Goal: Task Accomplishment & Management: Use online tool/utility

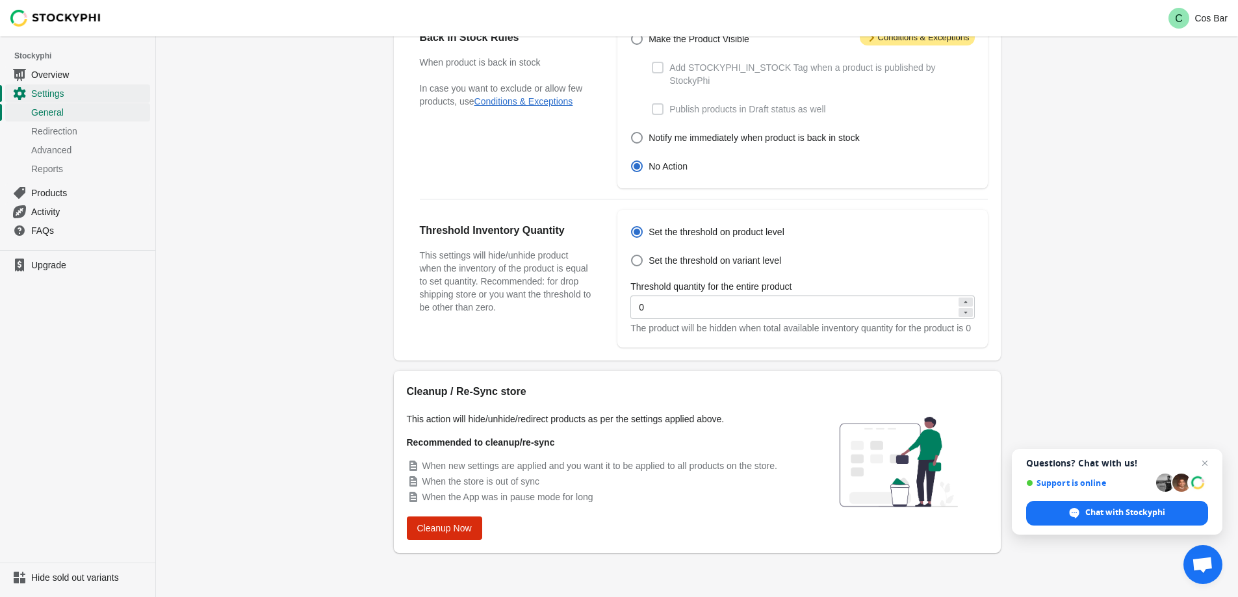
scroll to position [352, 0]
click at [496, 303] on div "Threshold Inventory Quantity This settings will hide/unhide product when the in…" at bounding box center [512, 279] width 185 height 138
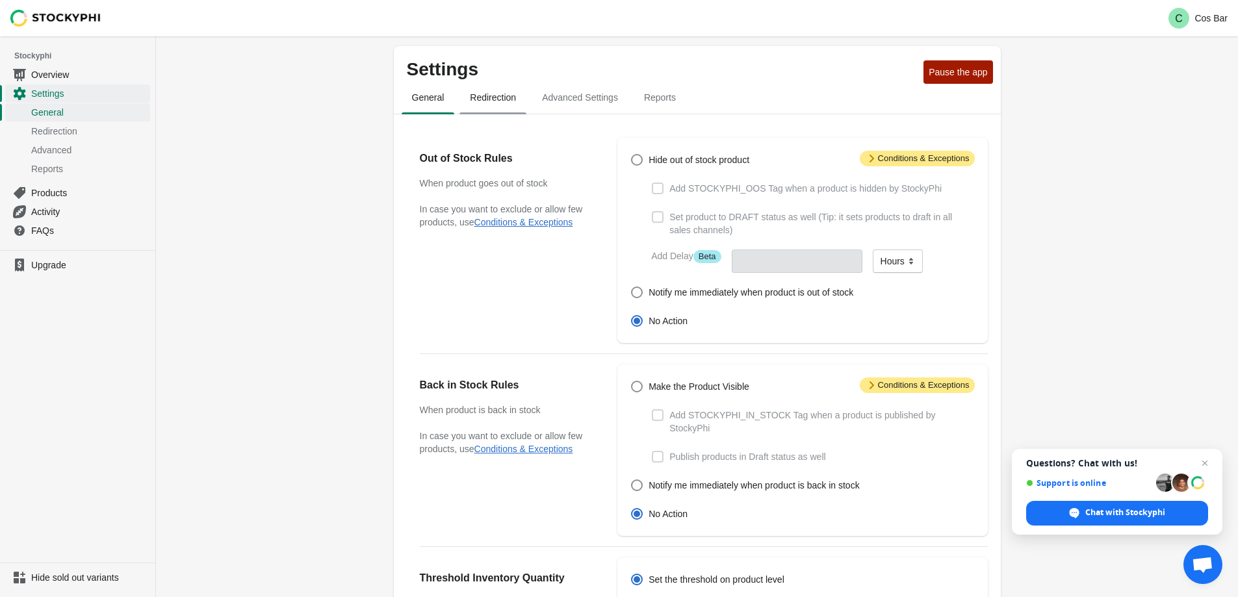
scroll to position [0, 0]
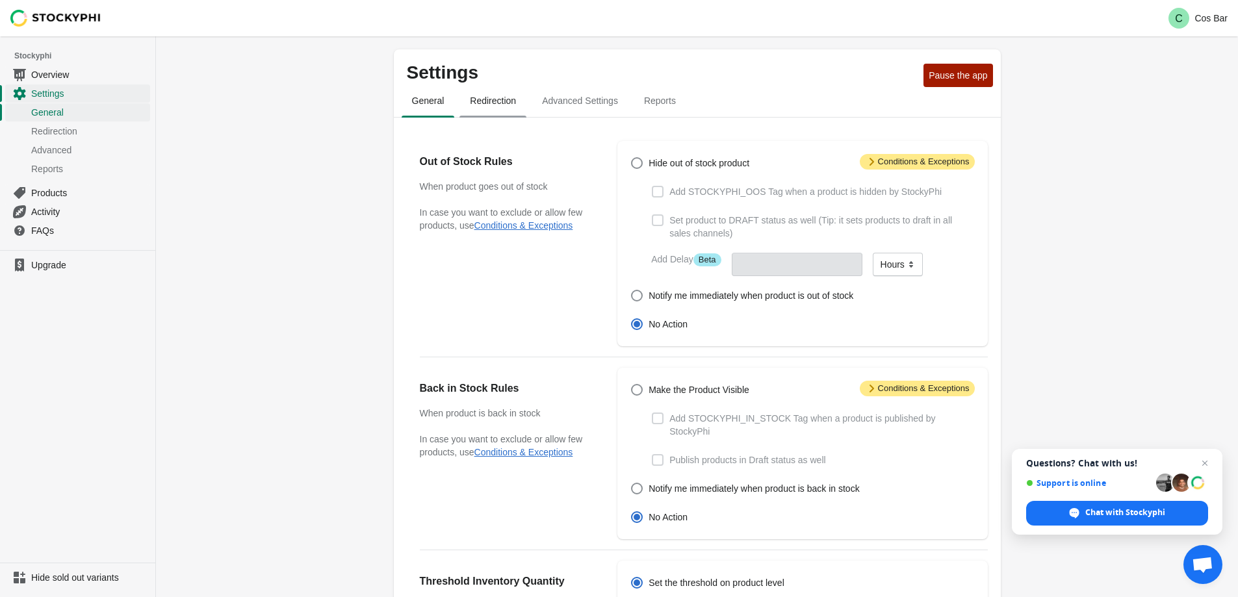
click at [495, 104] on span "Redirection" at bounding box center [492, 100] width 67 height 23
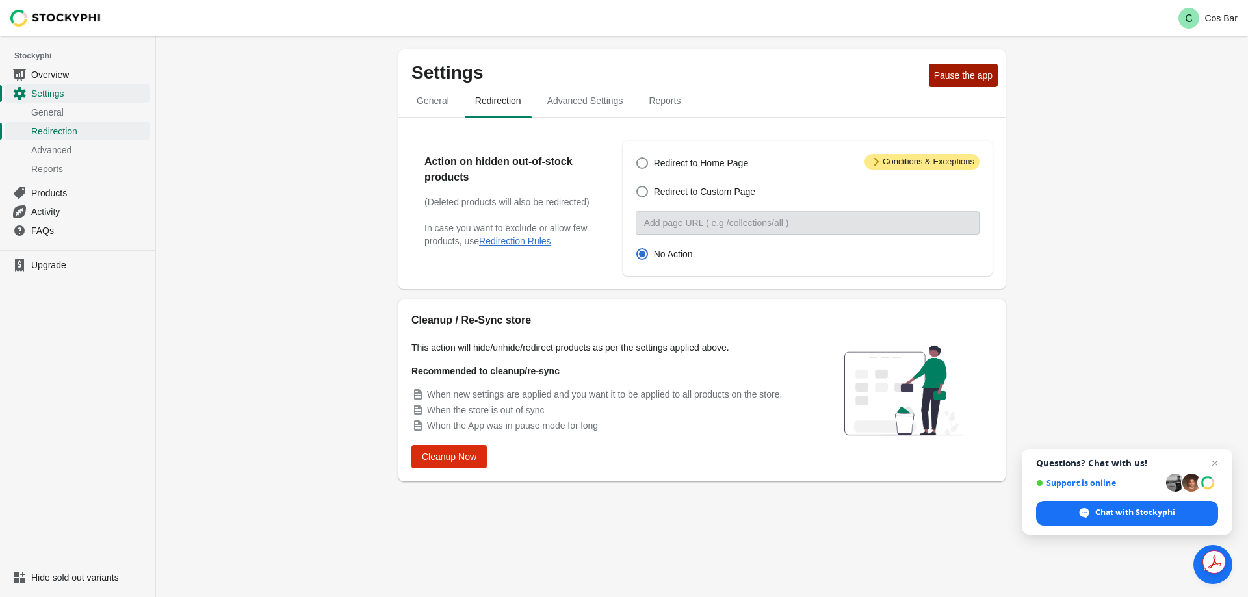
click at [585, 103] on span "Advanced Settings" at bounding box center [585, 100] width 97 height 23
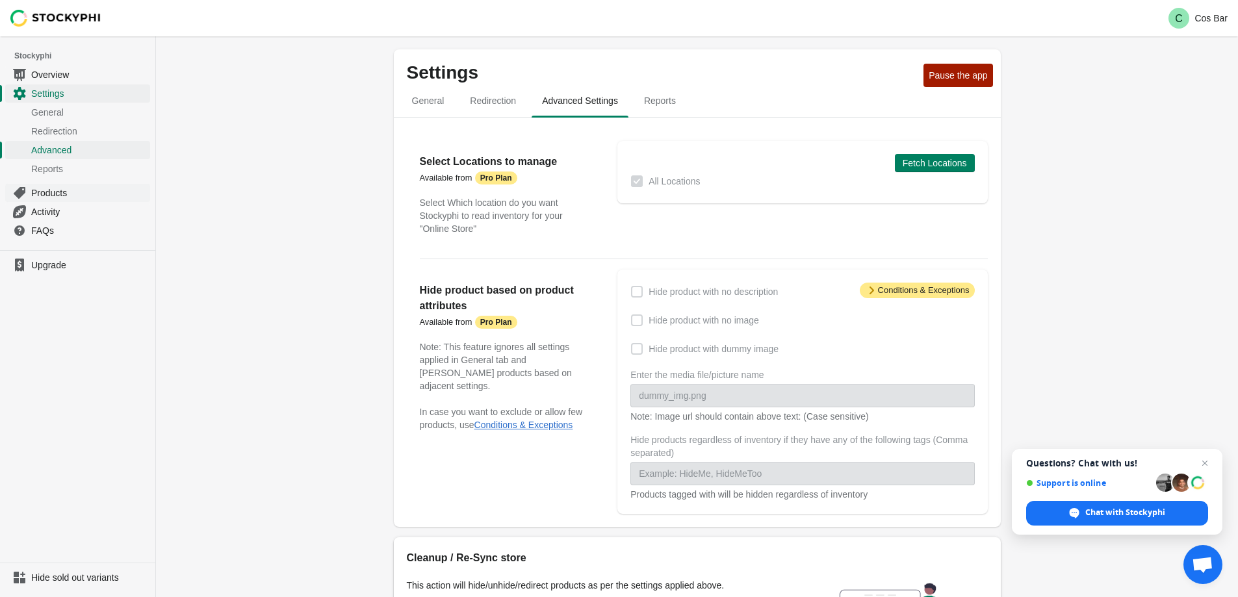
click at [70, 192] on span "Products" at bounding box center [89, 192] width 116 height 13
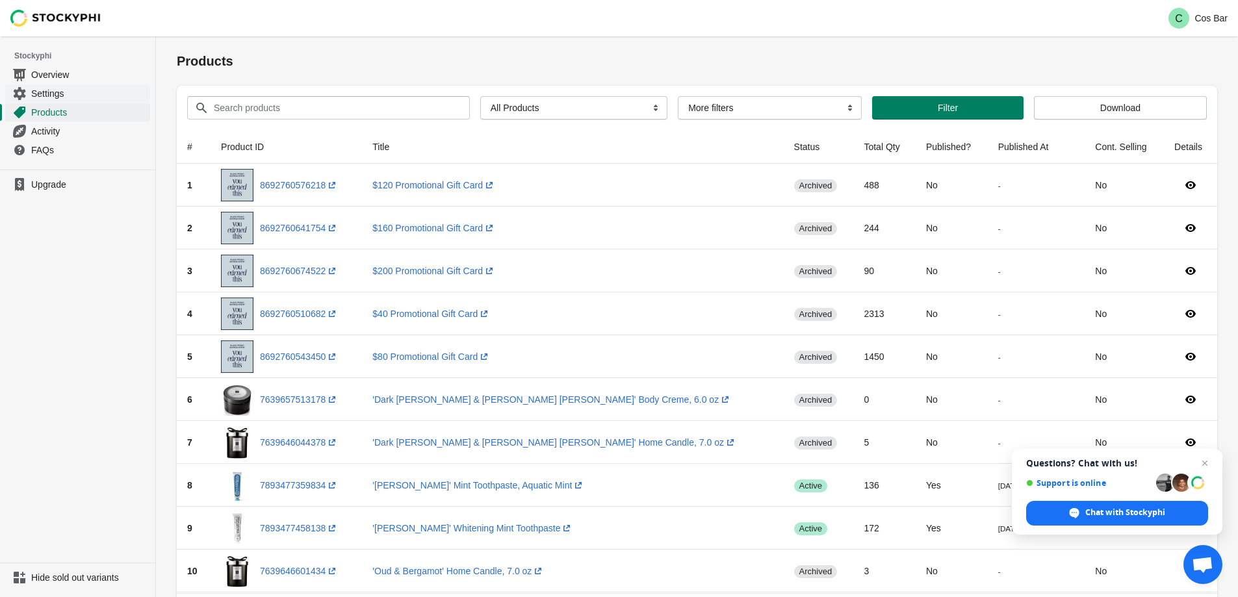
click at [75, 87] on span "Settings" at bounding box center [89, 93] width 116 height 13
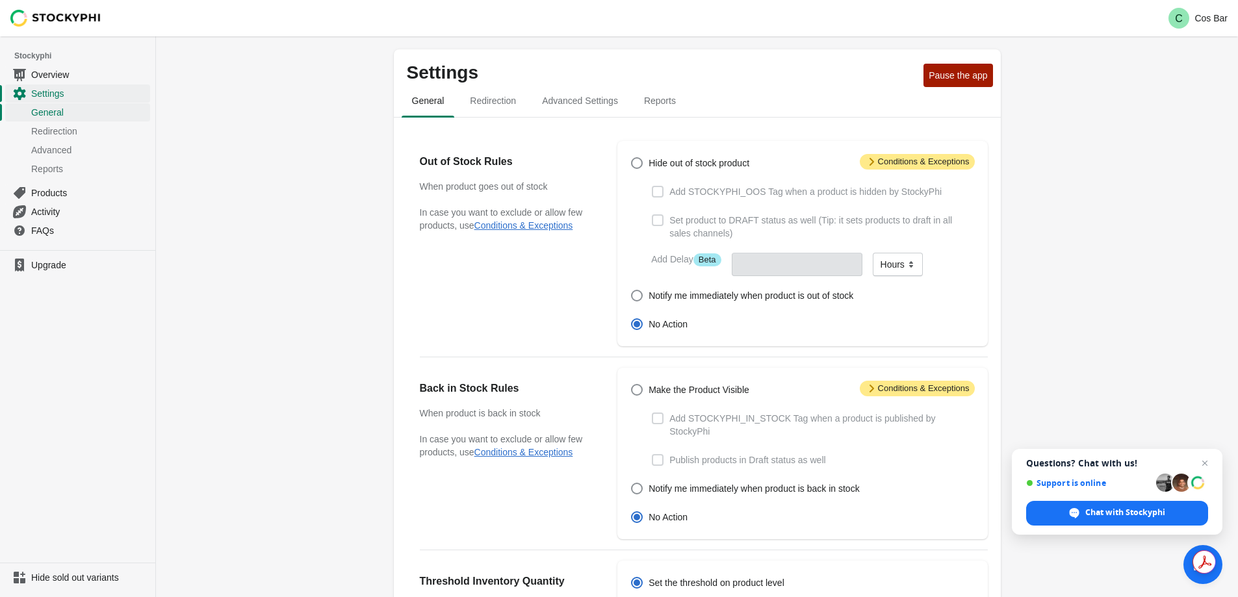
click at [289, 298] on div "Settings Pause the app General Redirection Advanced Settings Reports General Re…" at bounding box center [697, 492] width 1082 height 912
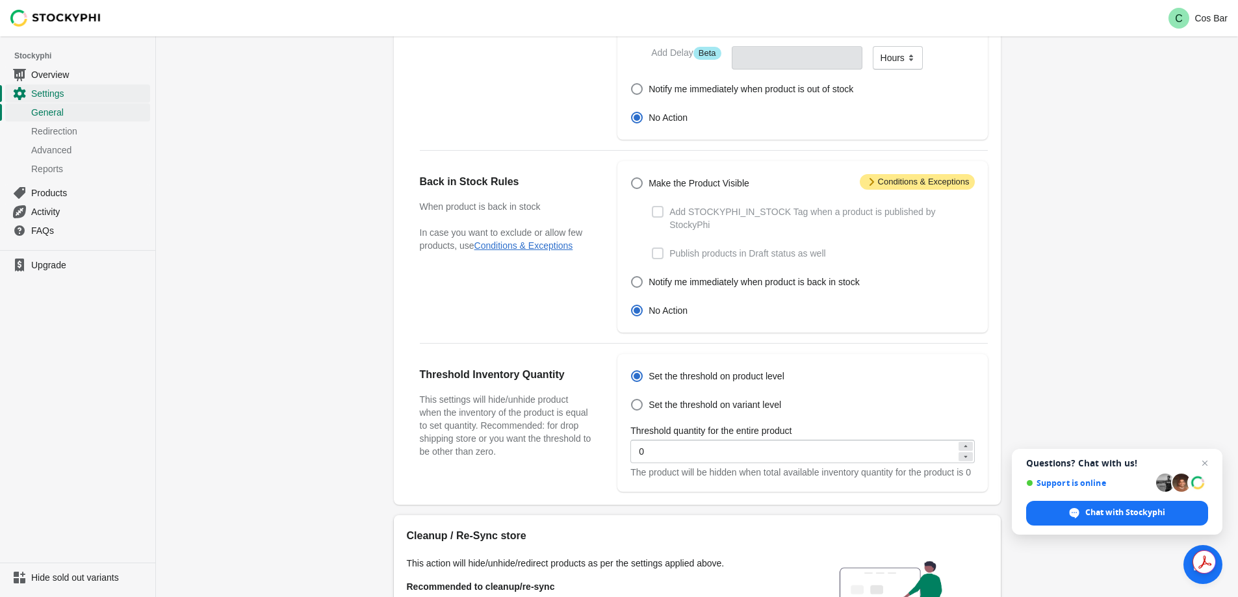
scroll to position [352, 0]
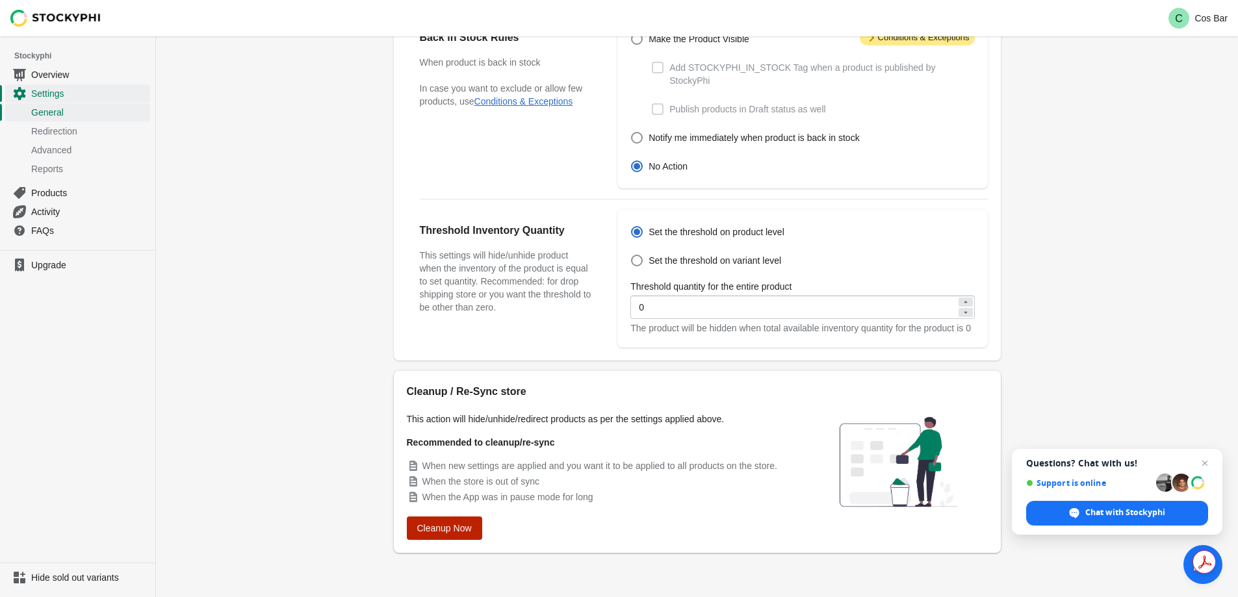
click at [429, 531] on span "Cleanup Now" at bounding box center [444, 528] width 55 height 10
